Goal: Information Seeking & Learning: Learn about a topic

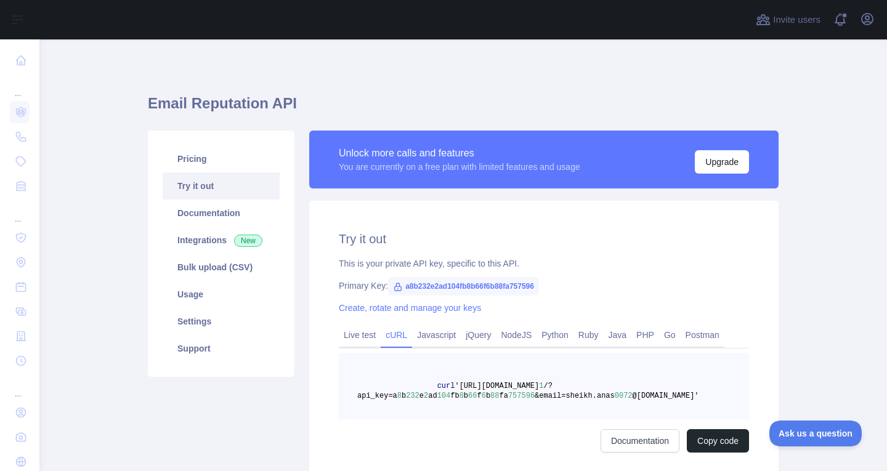
click at [423, 203] on div "Try it out This is your private API key, specific to this API. Primary Key: a8b…" at bounding box center [544, 342] width 470 height 282
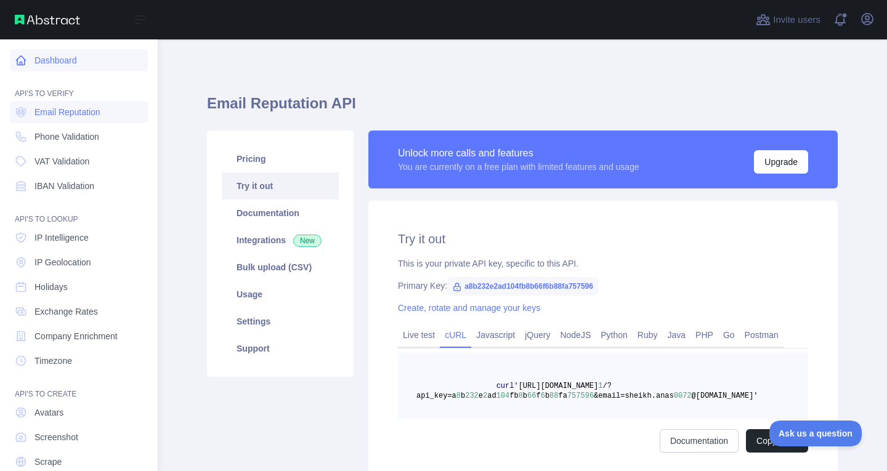
click at [49, 61] on link "Dashboard" at bounding box center [79, 60] width 138 height 22
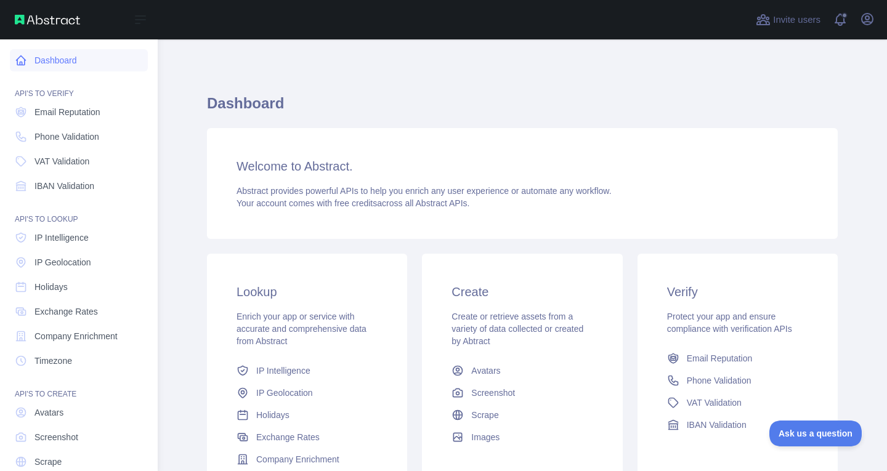
click at [22, 62] on icon at bounding box center [21, 60] width 12 height 12
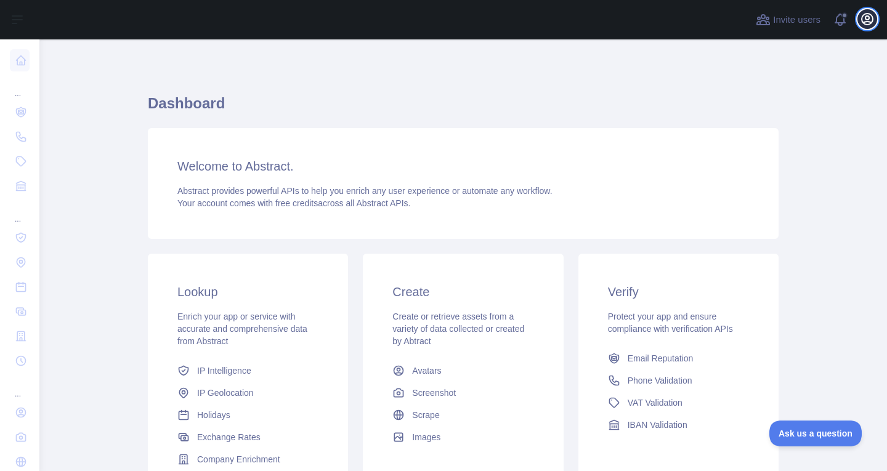
click at [867, 22] on icon "button" at bounding box center [867, 19] width 11 height 11
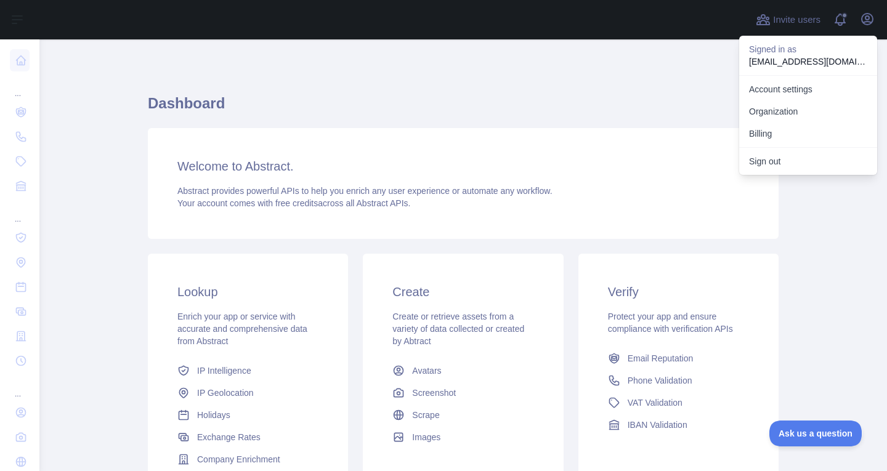
click at [652, 86] on div "Dashboard Welcome to Abstract. Abstract provides powerful APIs to help you enri…" at bounding box center [463, 304] width 631 height 471
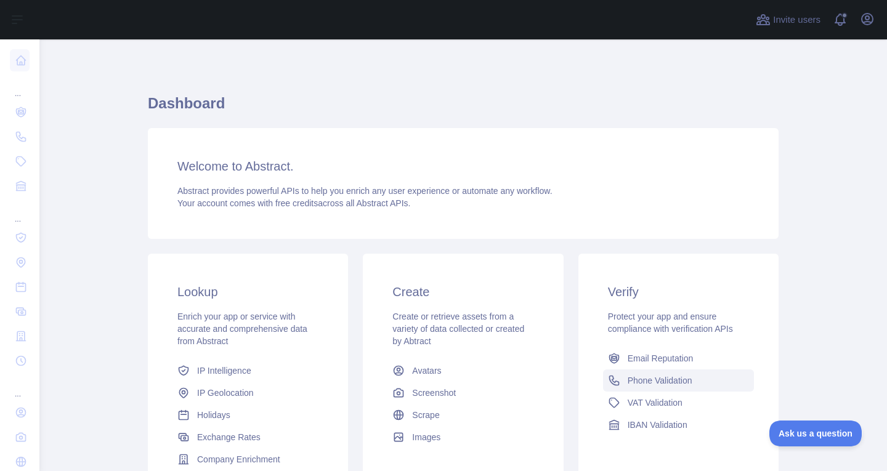
click at [636, 381] on span "Phone Validation" at bounding box center [660, 381] width 65 height 12
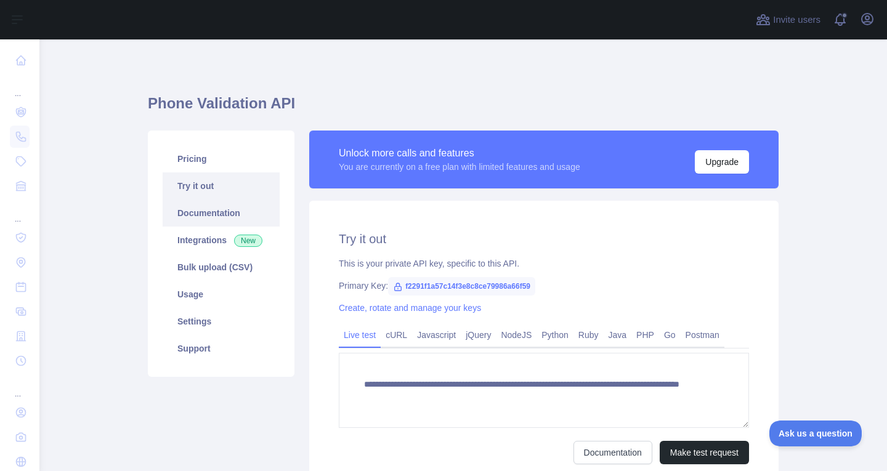
click at [212, 211] on link "Documentation" at bounding box center [221, 213] width 117 height 27
click at [243, 43] on div "**********" at bounding box center [463, 312] width 631 height 546
click at [193, 215] on link "Documentation" at bounding box center [221, 213] width 117 height 27
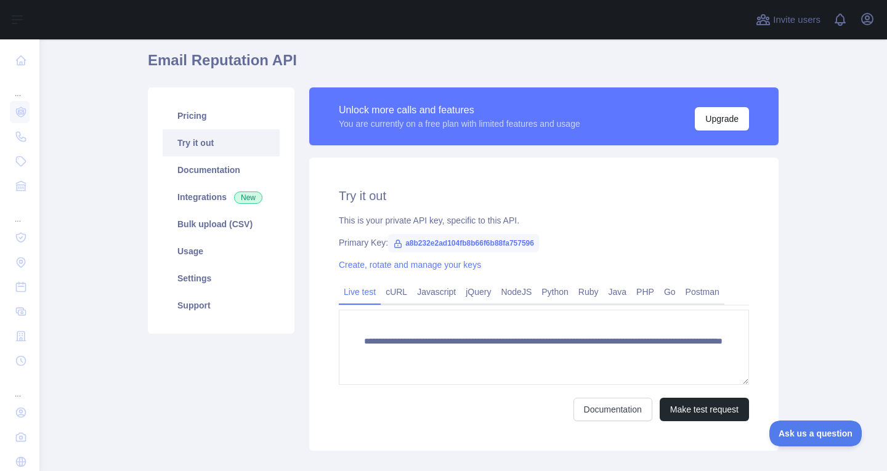
scroll to position [114, 0]
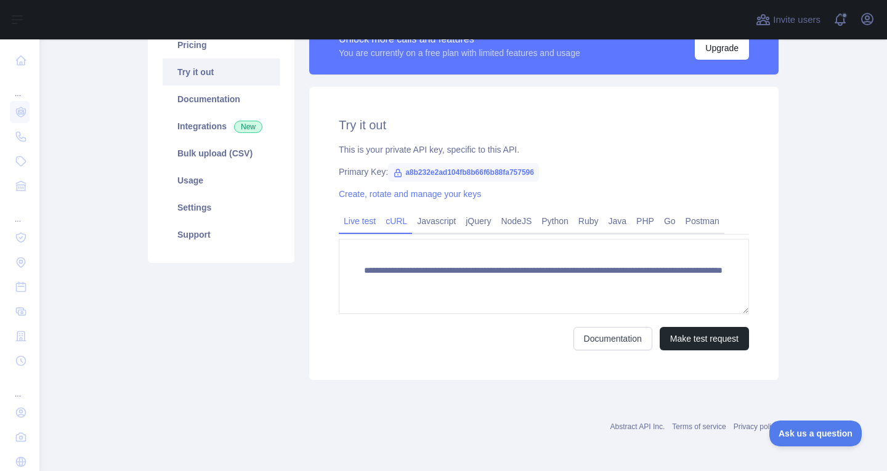
click at [387, 223] on link "cURL" at bounding box center [396, 221] width 31 height 20
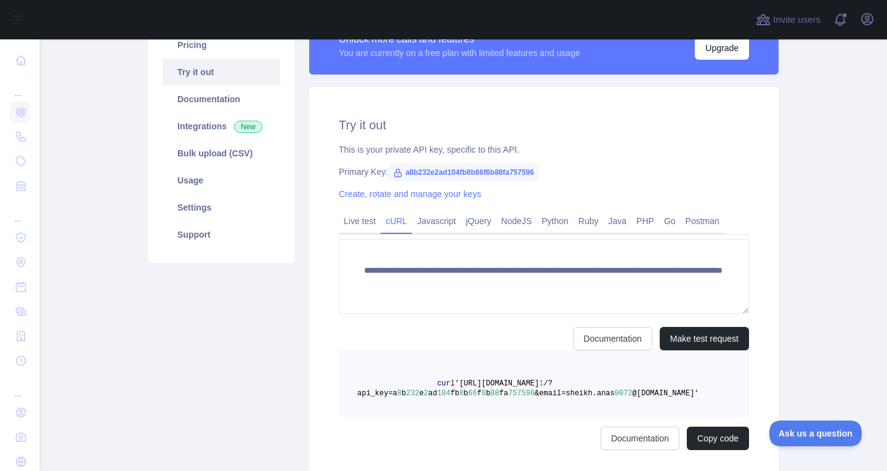
scroll to position [102, 0]
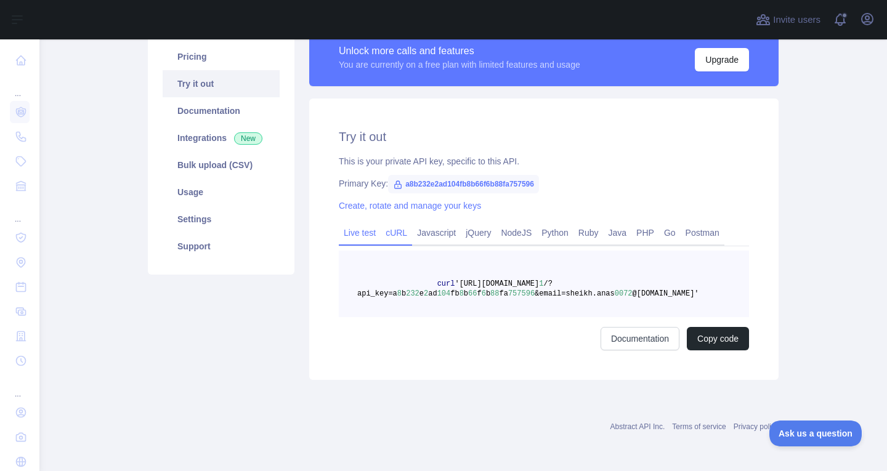
click at [357, 227] on link "Live test" at bounding box center [360, 233] width 42 height 20
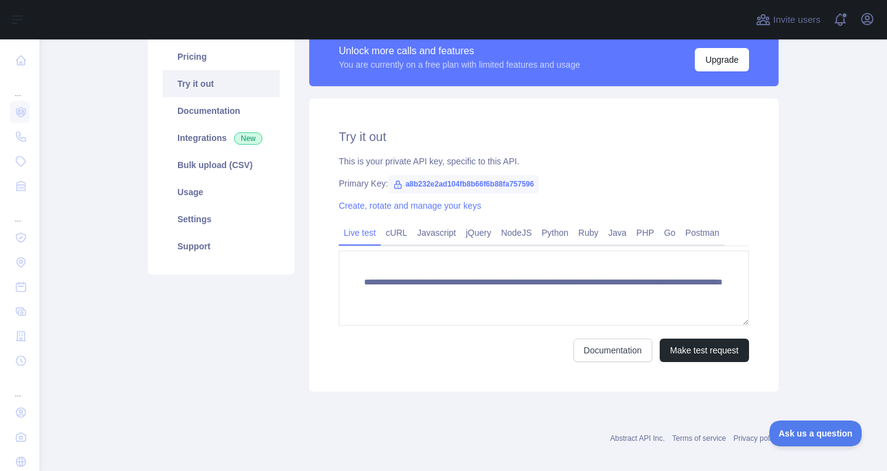
scroll to position [0, 0]
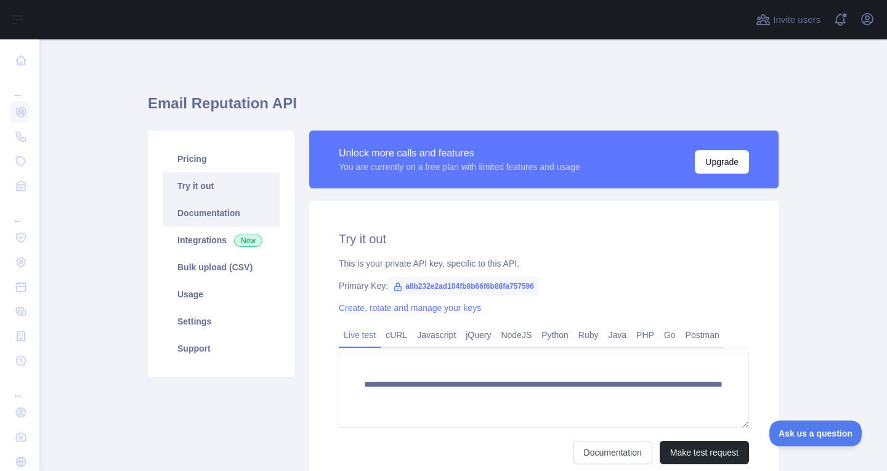
click at [192, 214] on link "Documentation" at bounding box center [221, 213] width 117 height 27
click at [206, 211] on link "Documentation" at bounding box center [221, 213] width 117 height 27
click at [208, 240] on link "Integrations New" at bounding box center [221, 240] width 117 height 27
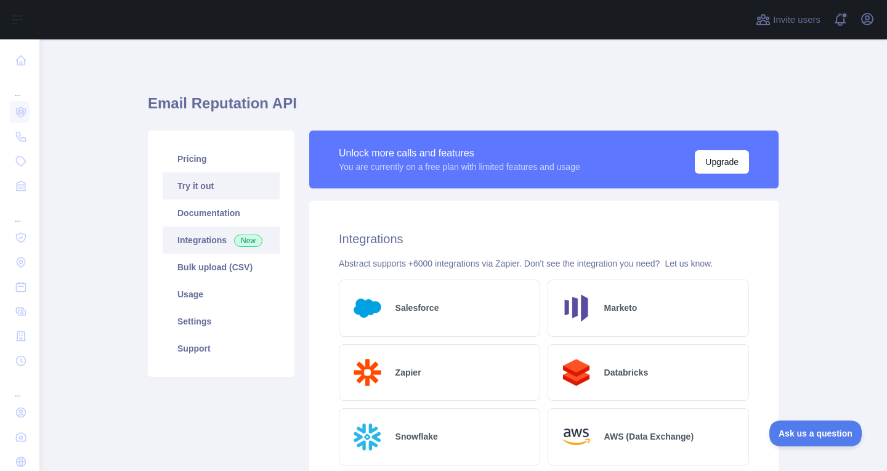
click at [187, 185] on link "Try it out" at bounding box center [221, 186] width 117 height 27
